Goal: Information Seeking & Learning: Learn about a topic

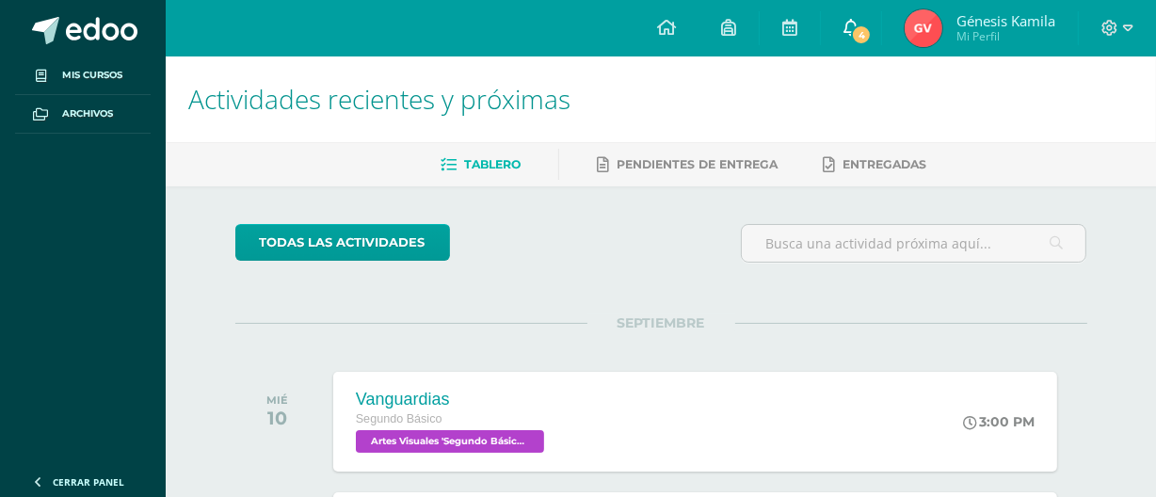
click at [838, 30] on link "4" at bounding box center [851, 28] width 60 height 56
click at [1108, 98] on h1 "Actividades recientes y próximas" at bounding box center [660, 99] width 945 height 86
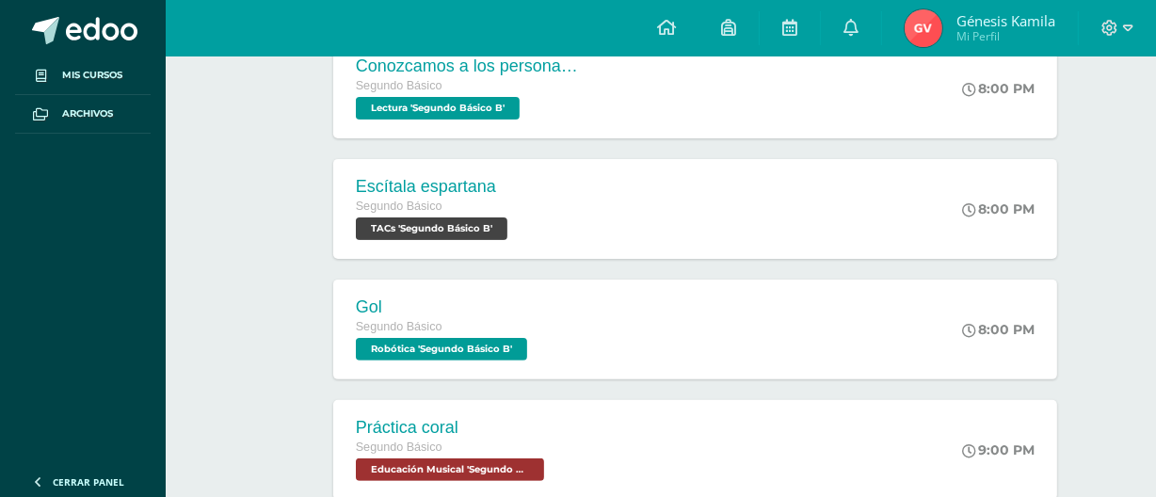
scroll to position [695, 0]
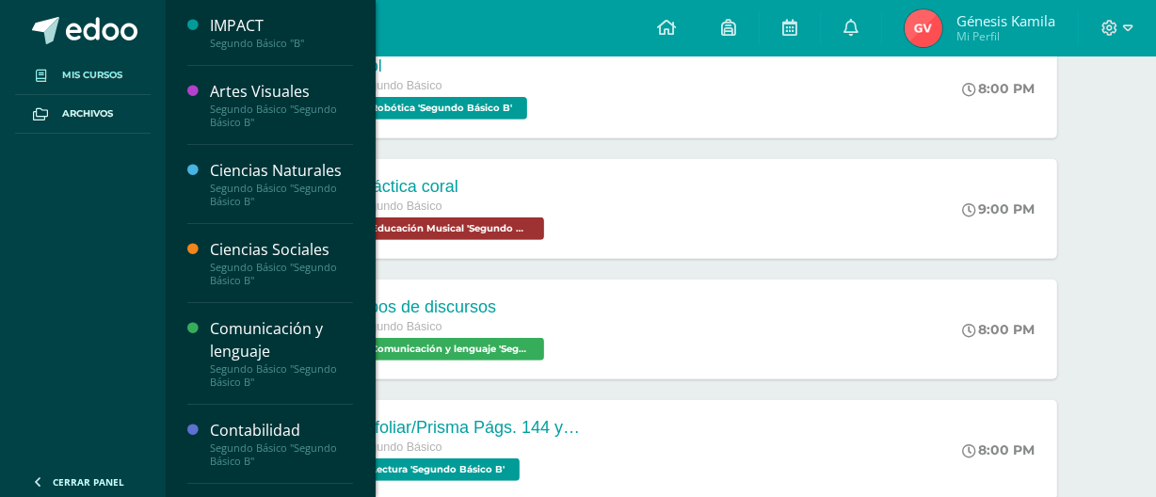
click at [59, 75] on link "Mis cursos" at bounding box center [83, 75] width 136 height 39
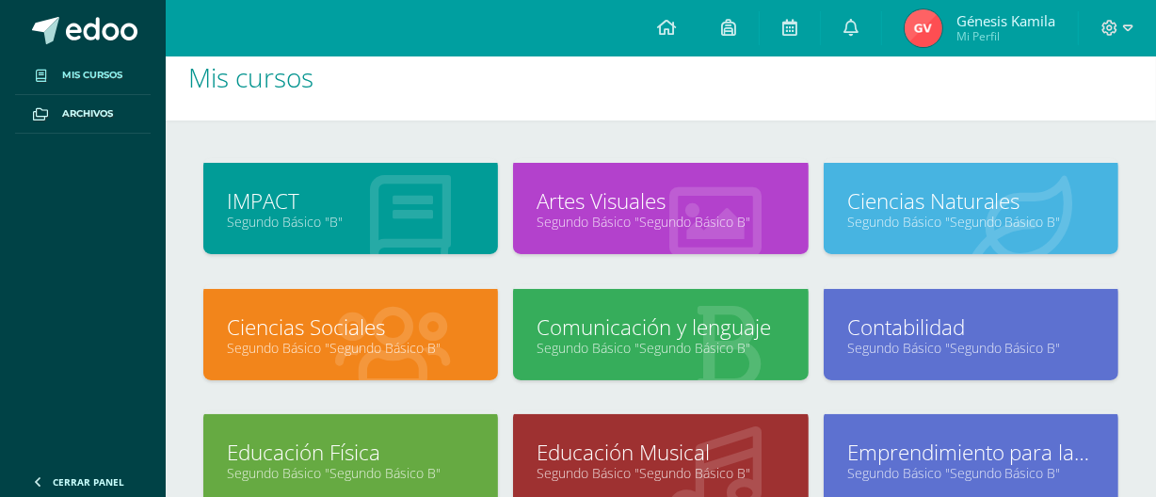
scroll to position [212, 0]
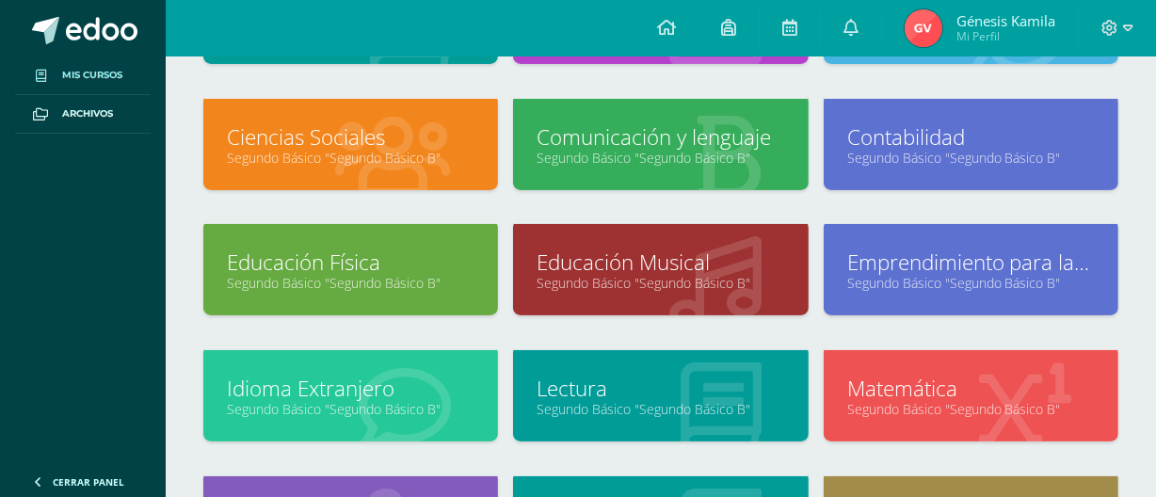
click at [662, 122] on link "Comunicación y lenguaje" at bounding box center [661, 136] width 248 height 29
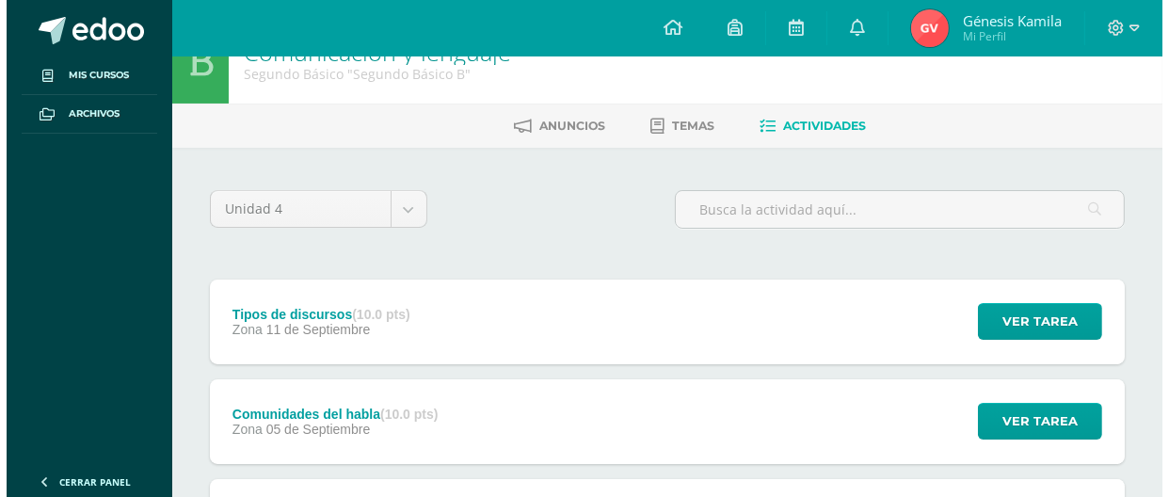
scroll to position [43, 0]
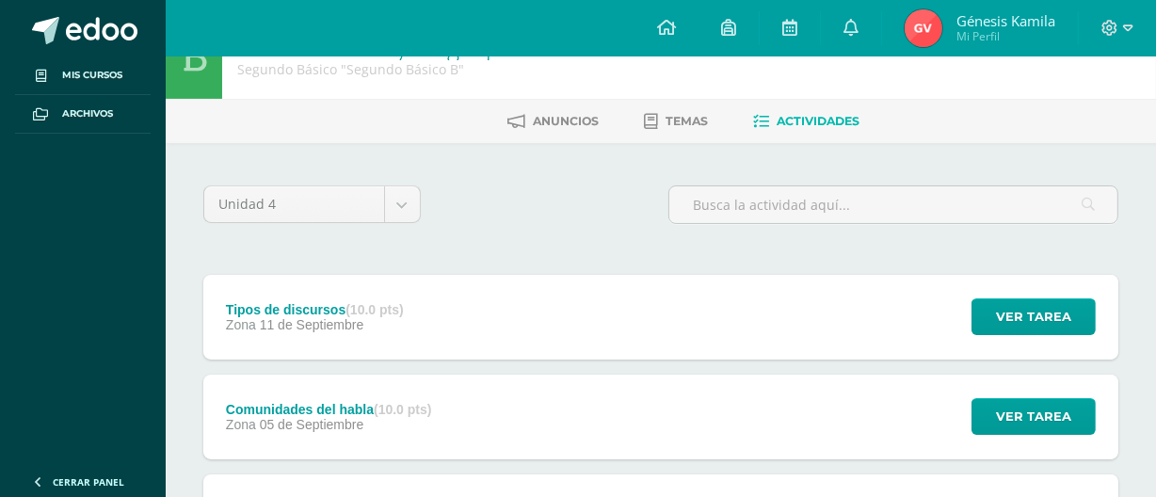
click at [571, 320] on div "Tipos de discursos (10.0 pts) Zona [DATE] Ver tarea Tipos de discursos Comunica…" at bounding box center [660, 317] width 915 height 85
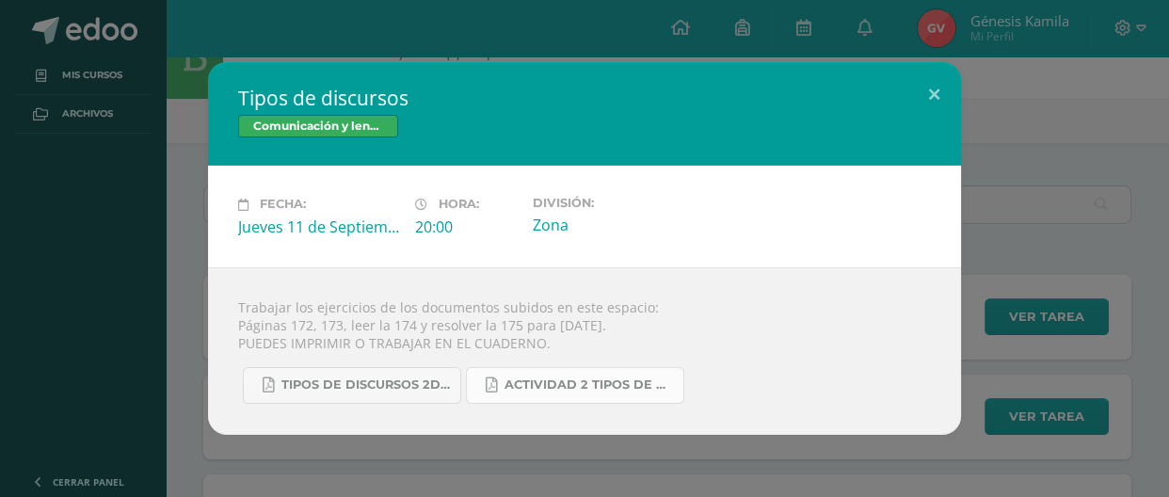
click at [583, 392] on span "Actividad 2 tipos de discursos.pdf" at bounding box center [589, 385] width 169 height 15
